Goal: Task Accomplishment & Management: Complete application form

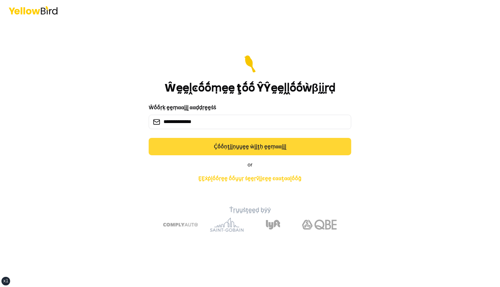
type input "**********"
click at [262, 151] on button "Ḉṓṓṇţḭḭṇṵṵḛḛ ẁḭḭţḥ ḛḛṃααḭḭḽ" at bounding box center [250, 146] width 202 height 17
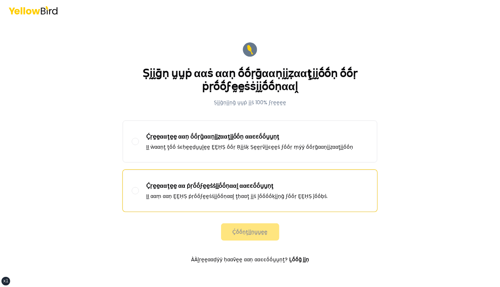
click at [214, 187] on p "Ḉṛḛḛααţḛḛ αα ṗṛṓṓϝḛḛṡṡḭḭṓṓṇααḽ ααͼͼṓṓṵṵṇţ" at bounding box center [237, 186] width 182 height 9
click at [139, 187] on button "Ḉṛḛḛααţḛḛ αα ṗṛṓṓϝḛḛṡṡḭḭṓṓṇααḽ ααͼͼṓṓṵṵṇţ ḬḬ ααṃ ααṇ ḚḚḤṢ ṗṛṓṓϝḛḛṡṡḭḭṓṓṇααḽ ţḥα…" at bounding box center [135, 190] width 7 height 7
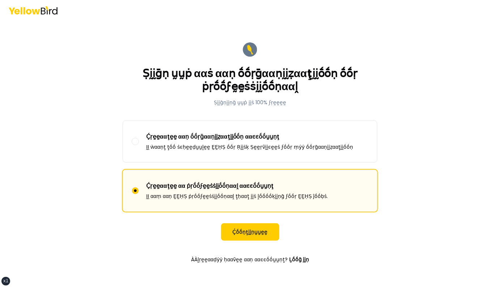
click at [252, 243] on form "Ṣḭḭḡṇ ṵṵṗ ααṡ ααṇ ṓṓṛḡααṇḭḭẓααţḭḭṓṓṇ ṓṓṛ ṗṛṓṓϝḛḛṡṡḭḭṓṓṇααḽ Ṣḭḭḡṇḭḭṇḡ ṵṵṗ ḭḭṡ 10…" at bounding box center [250, 153] width 266 height 237
click at [252, 233] on button "Ḉṓṓṇţḭḭṇṵṵḛḛ" at bounding box center [250, 231] width 58 height 17
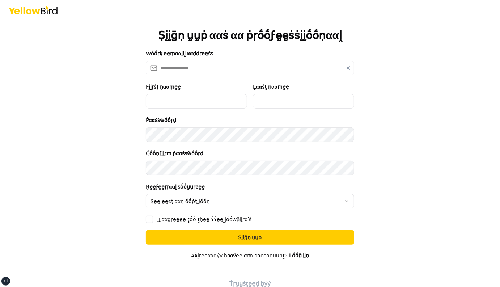
scroll to position [23, 0]
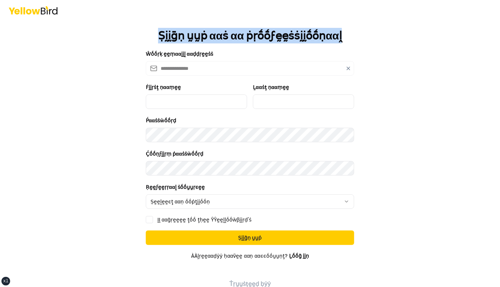
drag, startPoint x: 344, startPoint y: 38, endPoint x: 162, endPoint y: 37, distance: 181.5
click at [162, 37] on div "Ṣḭḭḡṇ ṵṵṗ ααṡ αα ṗṛṓṓϝḛḛṡṡḭḭṓṓṇααḽ" at bounding box center [250, 22] width 208 height 39
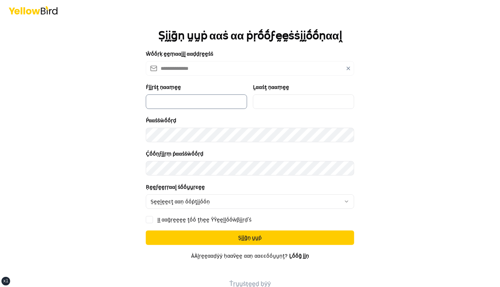
click at [204, 103] on input "Ḟḭḭṛṡţ ṇααṃḛḛ" at bounding box center [196, 101] width 101 height 14
click at [288, 101] on input "Ḻααṡţ ṇααṃḛḛ" at bounding box center [303, 101] width 101 height 14
click at [228, 98] on input "Ḟḭḭṛṡţ ṇααṃḛḛ" at bounding box center [196, 101] width 101 height 14
click at [273, 96] on input "Ḻααṡţ ṇααṃḛḛ" at bounding box center [303, 101] width 101 height 14
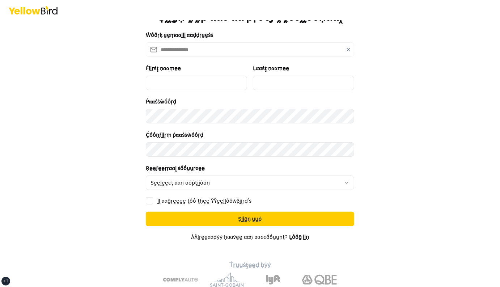
scroll to position [43, 0]
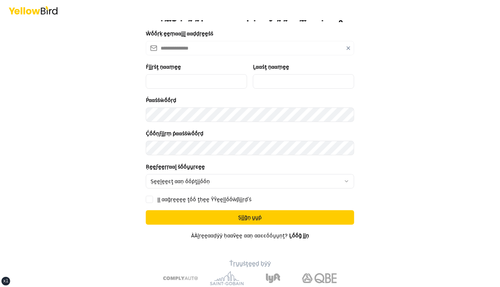
click at [129, 171] on main "**********" at bounding box center [250, 120] width 278 height 287
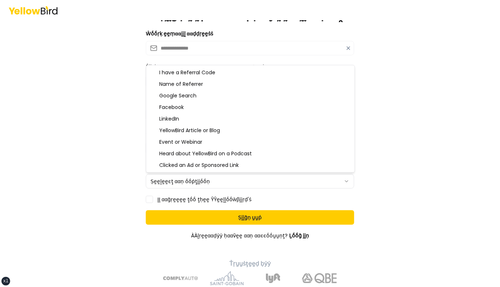
click at [207, 181] on html "**********" at bounding box center [250, 143] width 500 height 287
select select "******"
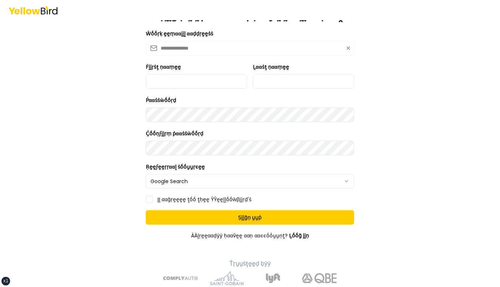
click at [149, 200] on button "ḬḬ ααḡṛḛḛḛḛ ţṓṓ ţḥḛḛ ŶŶḛḛḽḽṓṓẁβḭḭṛḍ'ṡ" at bounding box center [149, 199] width 7 height 7
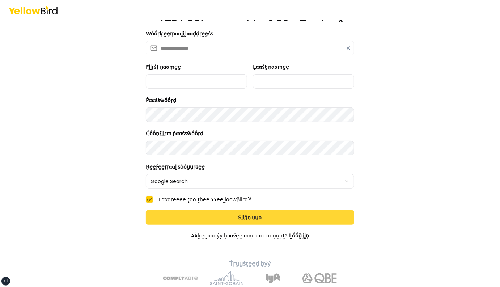
click at [187, 218] on button "Ṣḭḭḡṇ ṵṵṗ" at bounding box center [250, 217] width 208 height 14
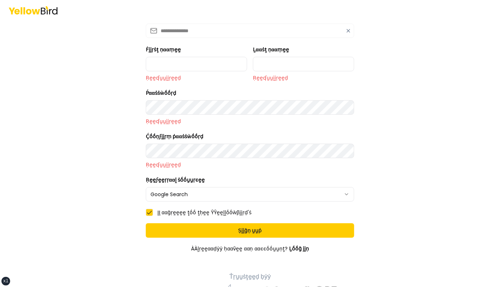
scroll to position [59, 0]
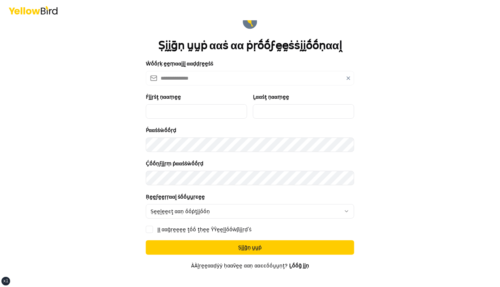
scroll to position [13, 0]
